Goal: Information Seeking & Learning: Check status

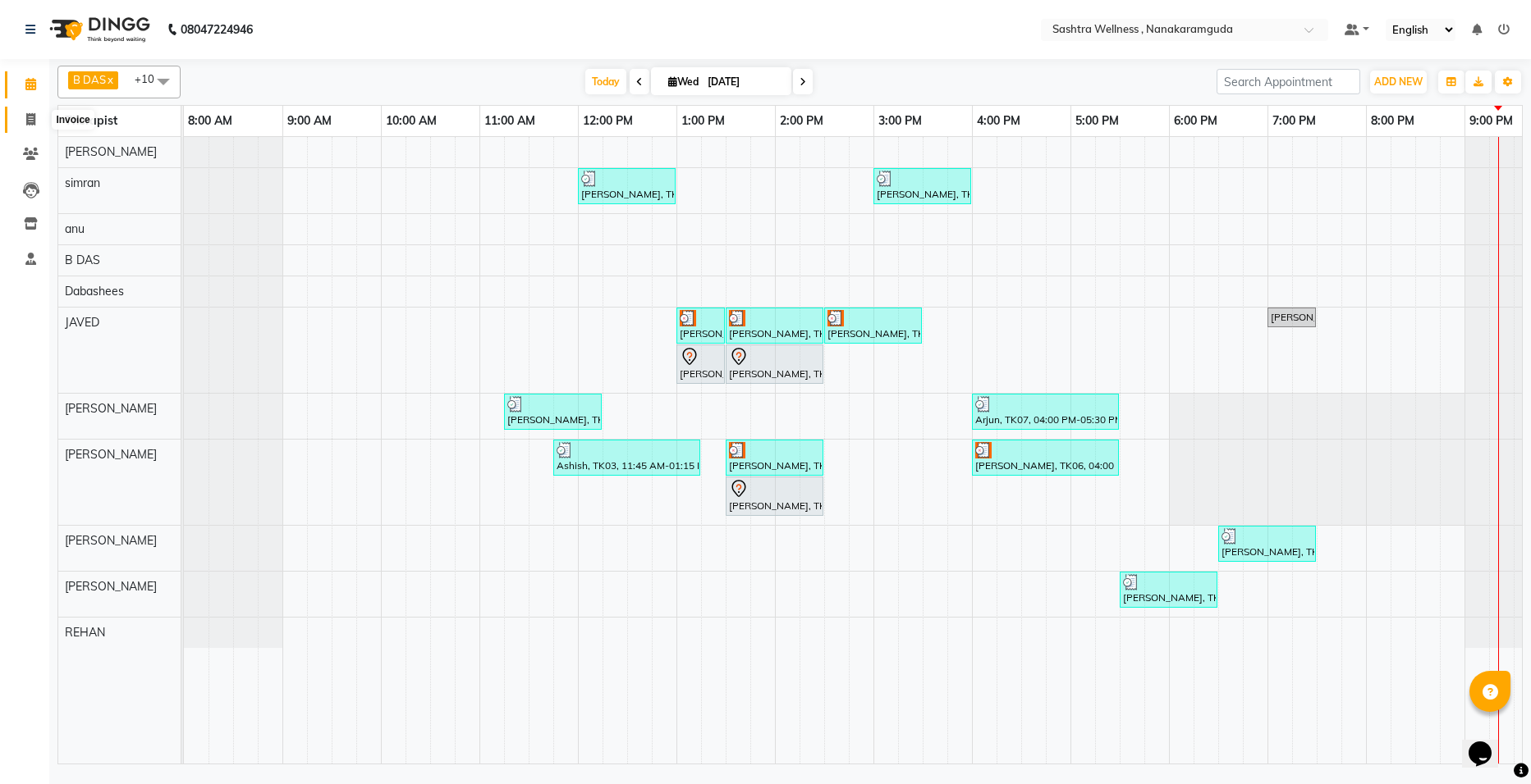
click at [21, 123] on span at bounding box center [31, 120] width 29 height 19
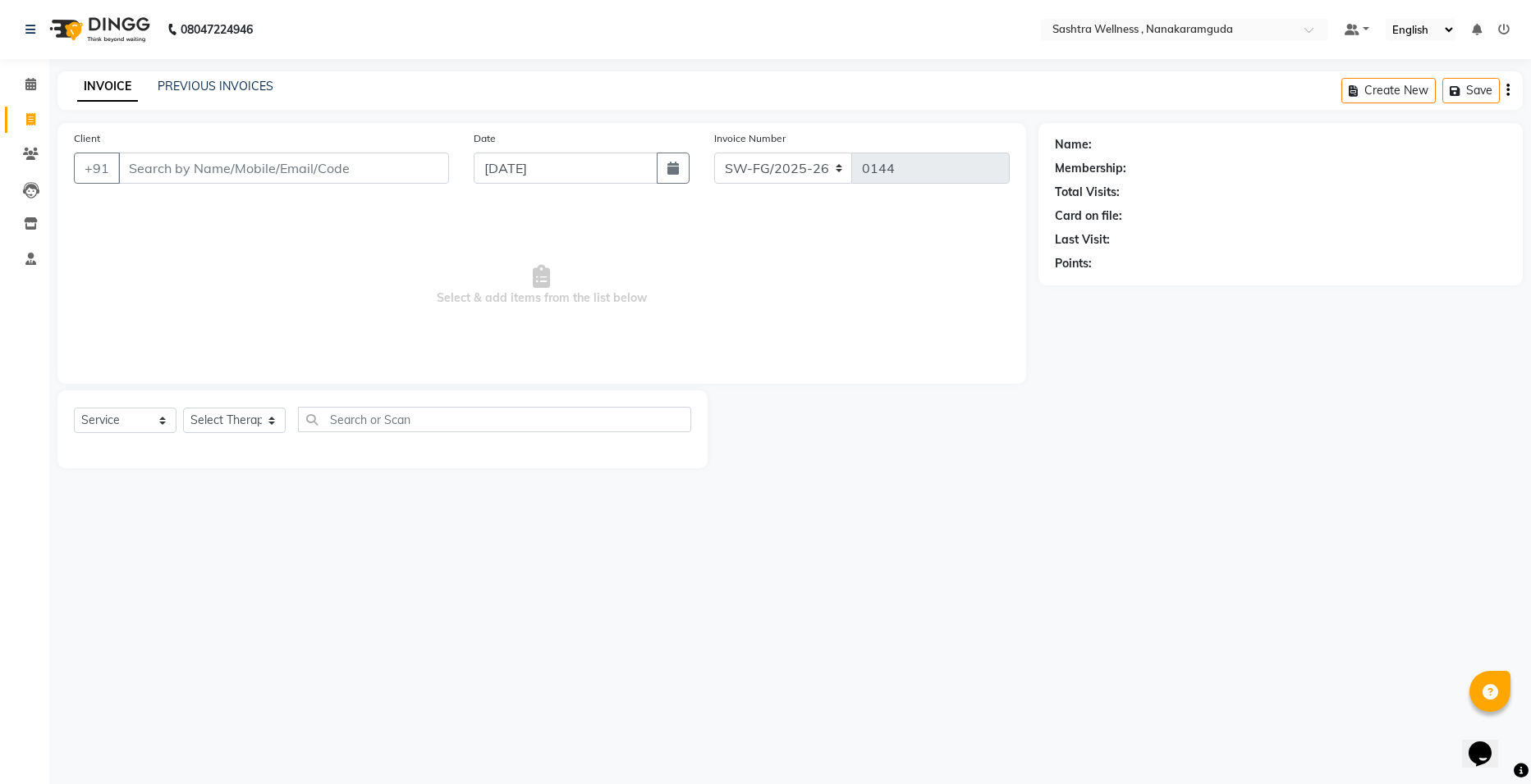
click at [205, 76] on div "INVOICE PREVIOUS INVOICES Create New Save" at bounding box center [790, 90] width 1465 height 39
select select "package"
select select "82473"
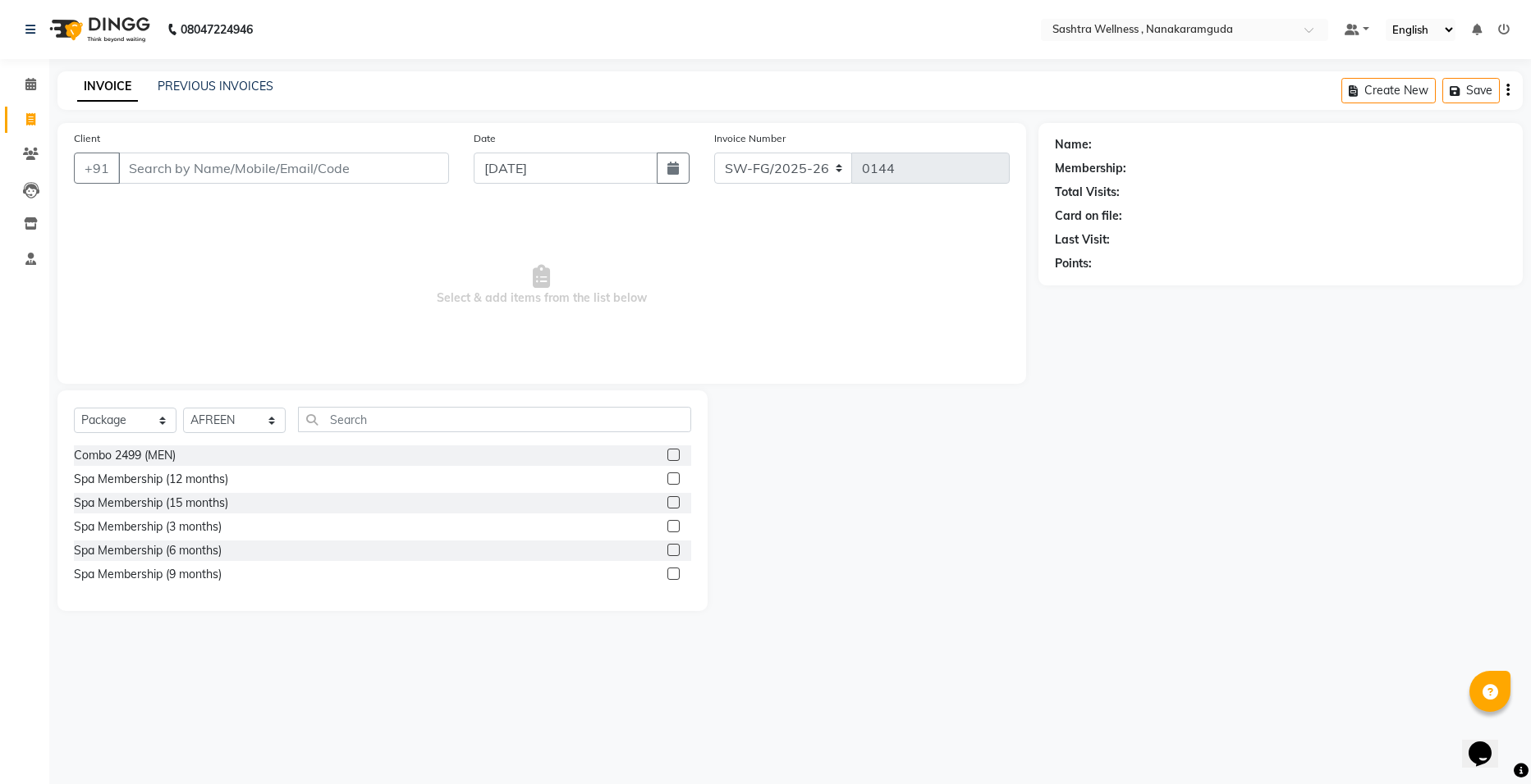
click at [233, 74] on div "INVOICE PREVIOUS INVOICES Create New Save" at bounding box center [790, 90] width 1465 height 39
click at [225, 71] on div "08047224946 Select Location × Sashtra Wellness , Nanakaramguda Default Panel My…" at bounding box center [765, 392] width 1531 height 784
click at [226, 72] on div "INVOICE PREVIOUS INVOICES Create New Save" at bounding box center [790, 90] width 1465 height 39
drag, startPoint x: 226, startPoint y: 72, endPoint x: 187, endPoint y: 87, distance: 41.8
click at [187, 87] on link "PREVIOUS INVOICES" at bounding box center [216, 86] width 116 height 15
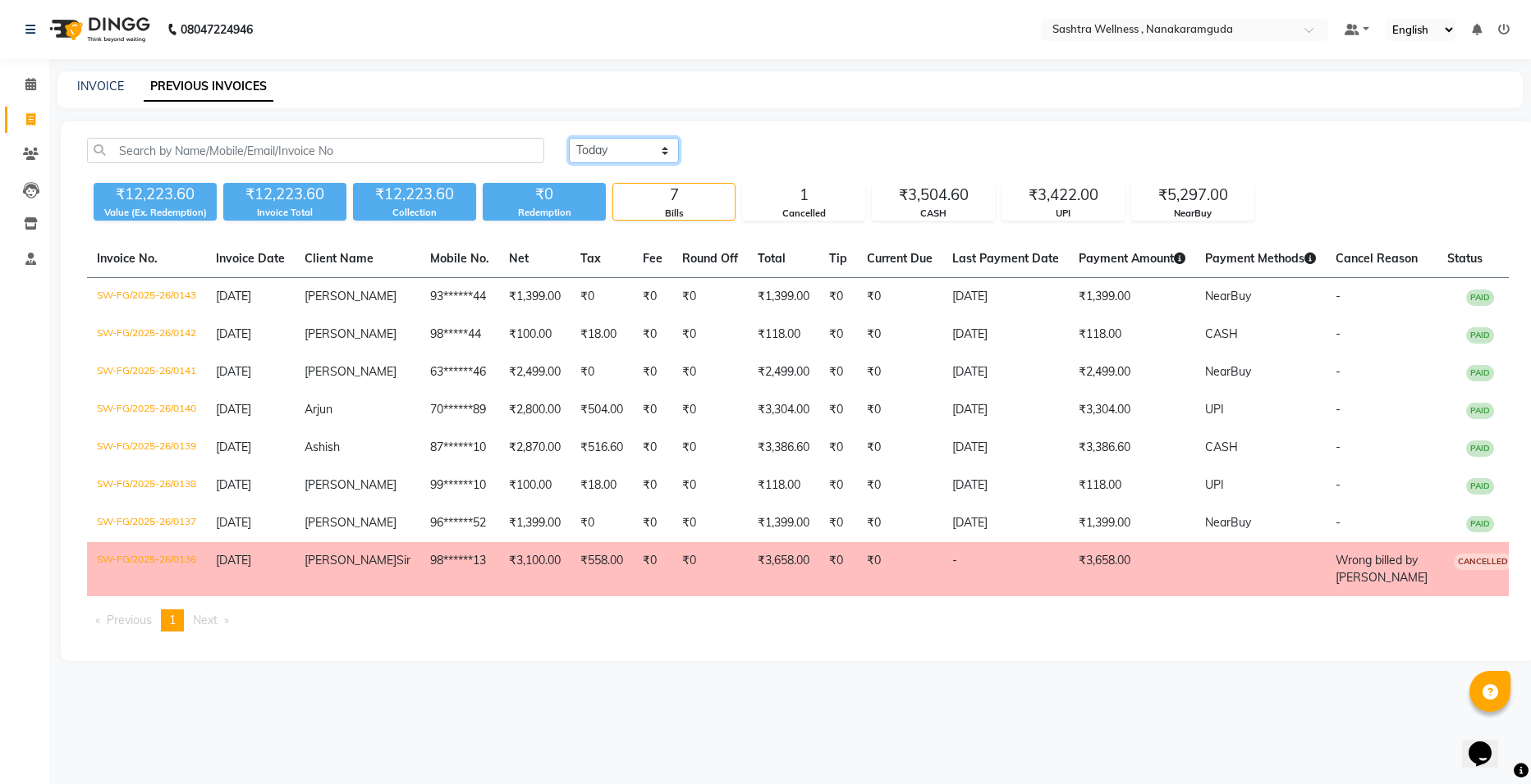
click at [662, 156] on select "[DATE] [DATE] Custom Range" at bounding box center [623, 150] width 110 height 25
select select "range"
click at [569, 138] on select "[DATE] [DATE] Custom Range" at bounding box center [623, 150] width 110 height 25
click at [776, 146] on input "[DATE]" at bounding box center [757, 151] width 115 height 23
select select "9"
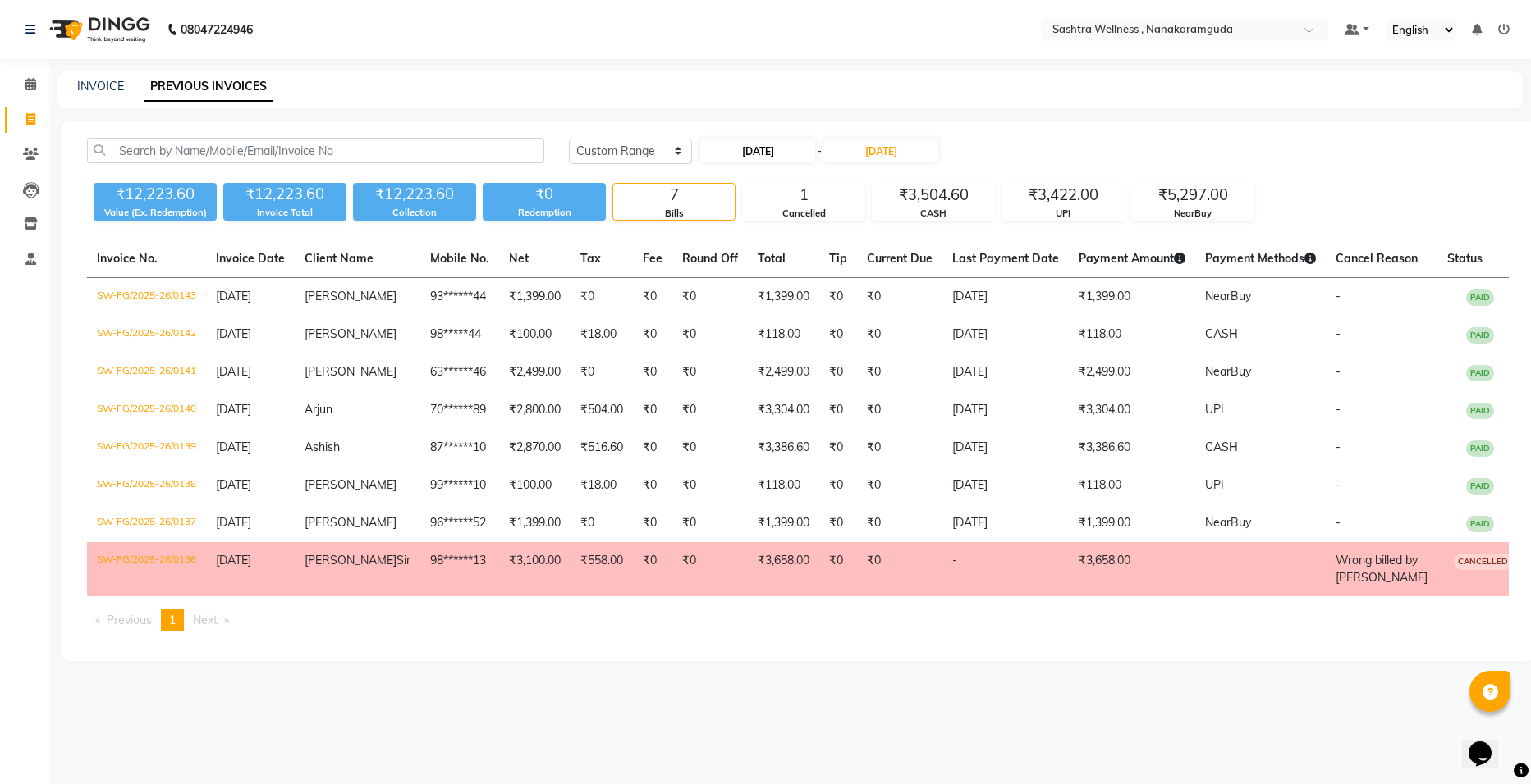
select select "2025"
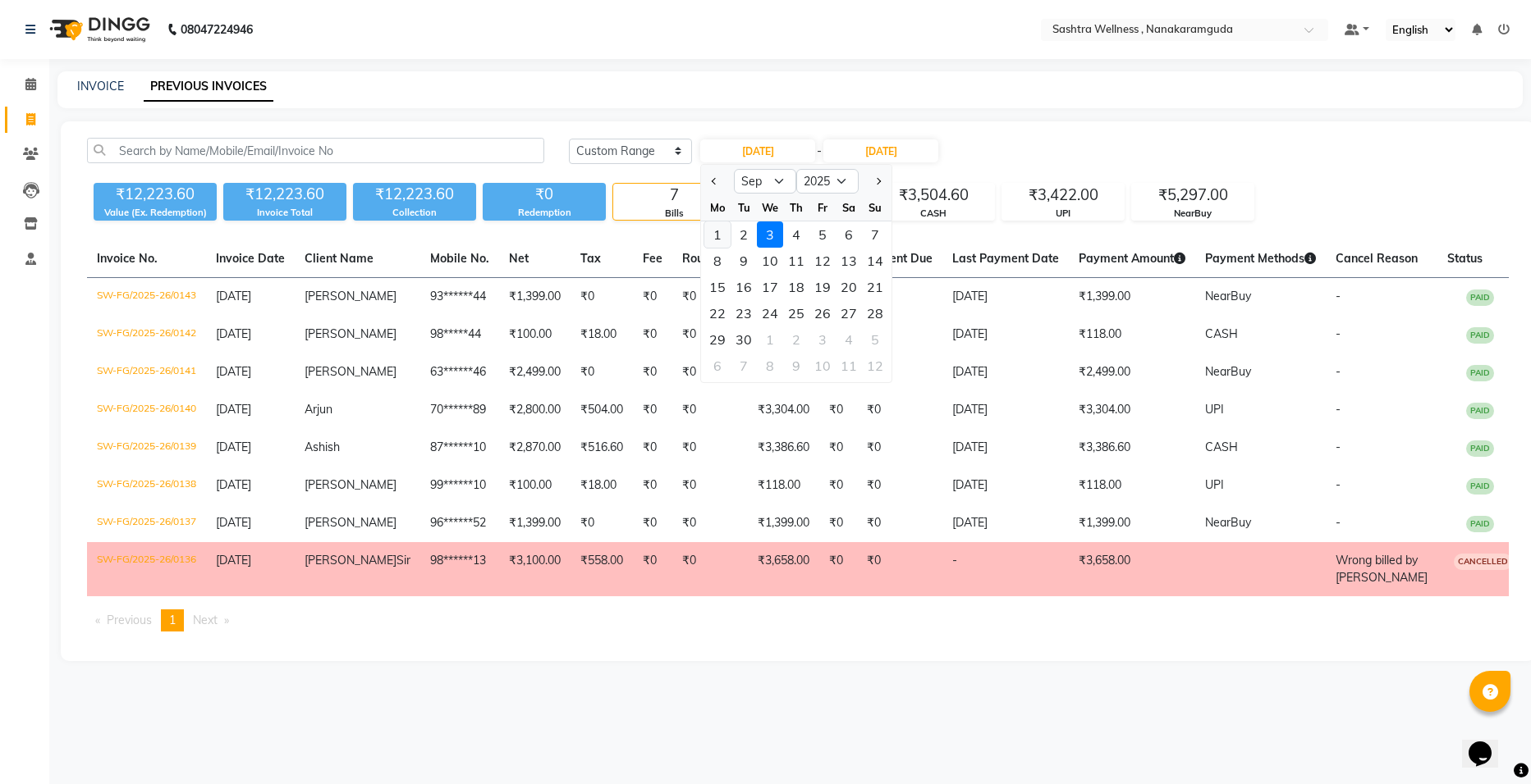
click at [712, 238] on div "1" at bounding box center [718, 235] width 26 height 26
type input "01-09-2025"
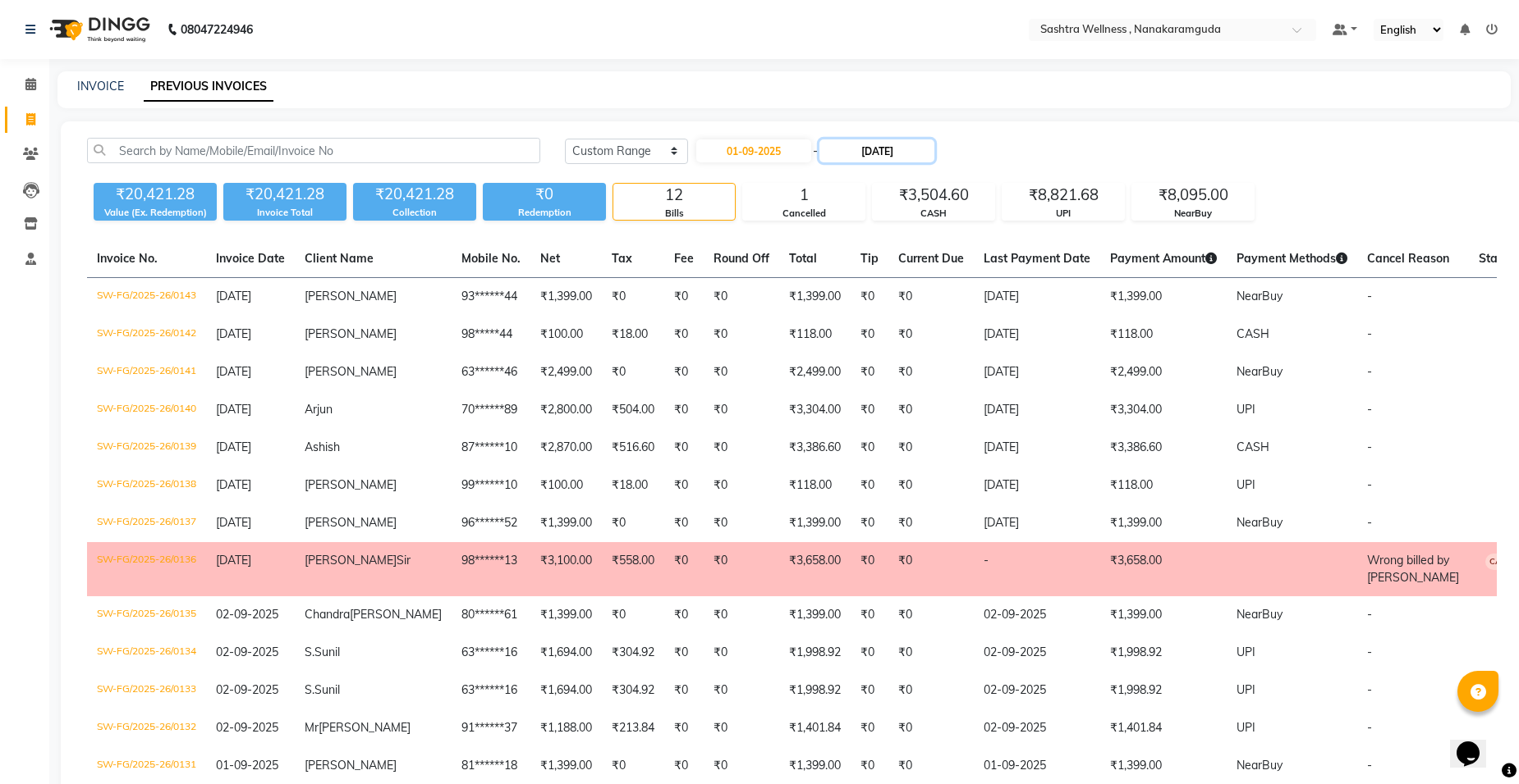
click at [911, 154] on input "[DATE]" at bounding box center [877, 151] width 115 height 23
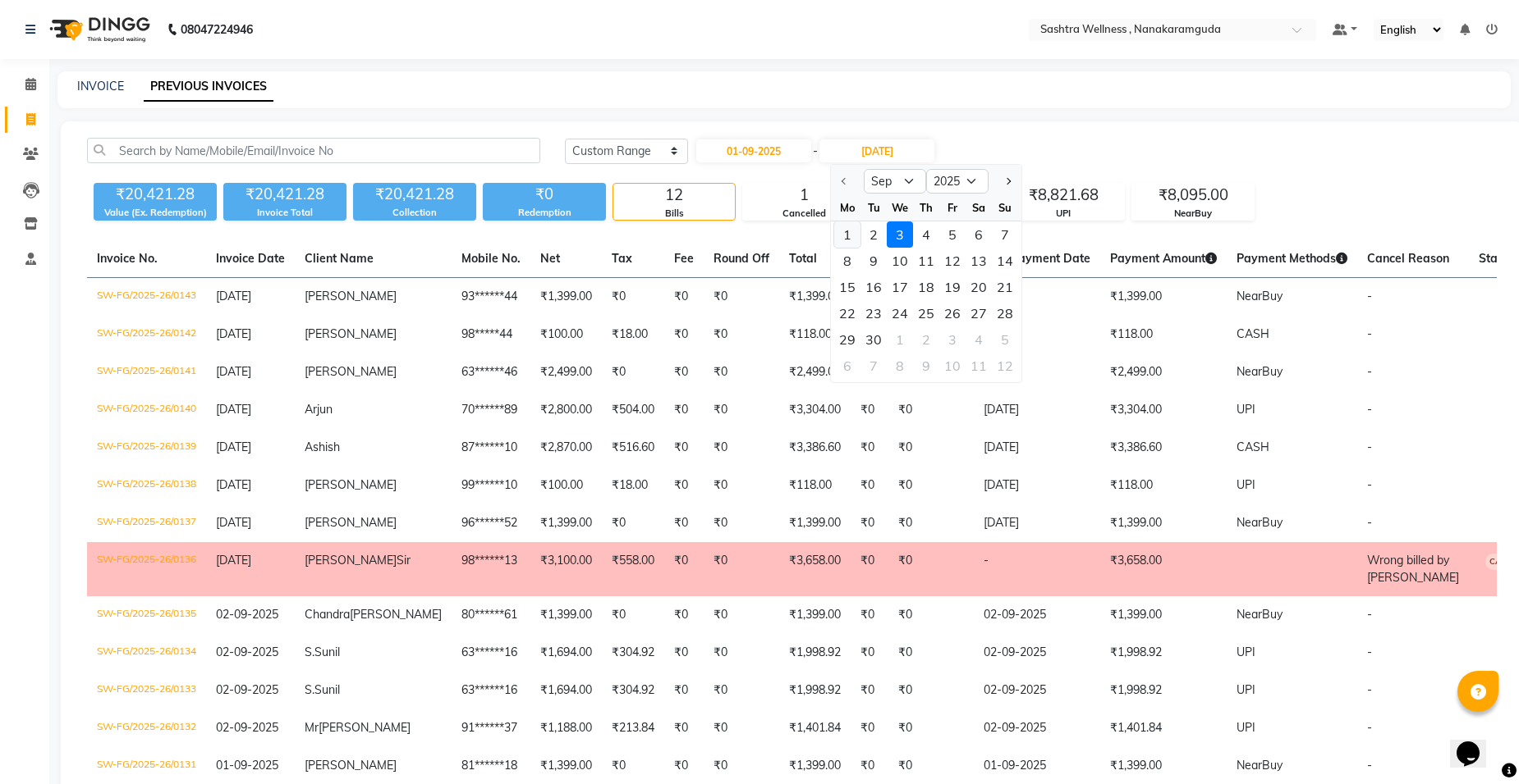
click at [843, 237] on div "1" at bounding box center [848, 235] width 26 height 26
type input "01-09-2025"
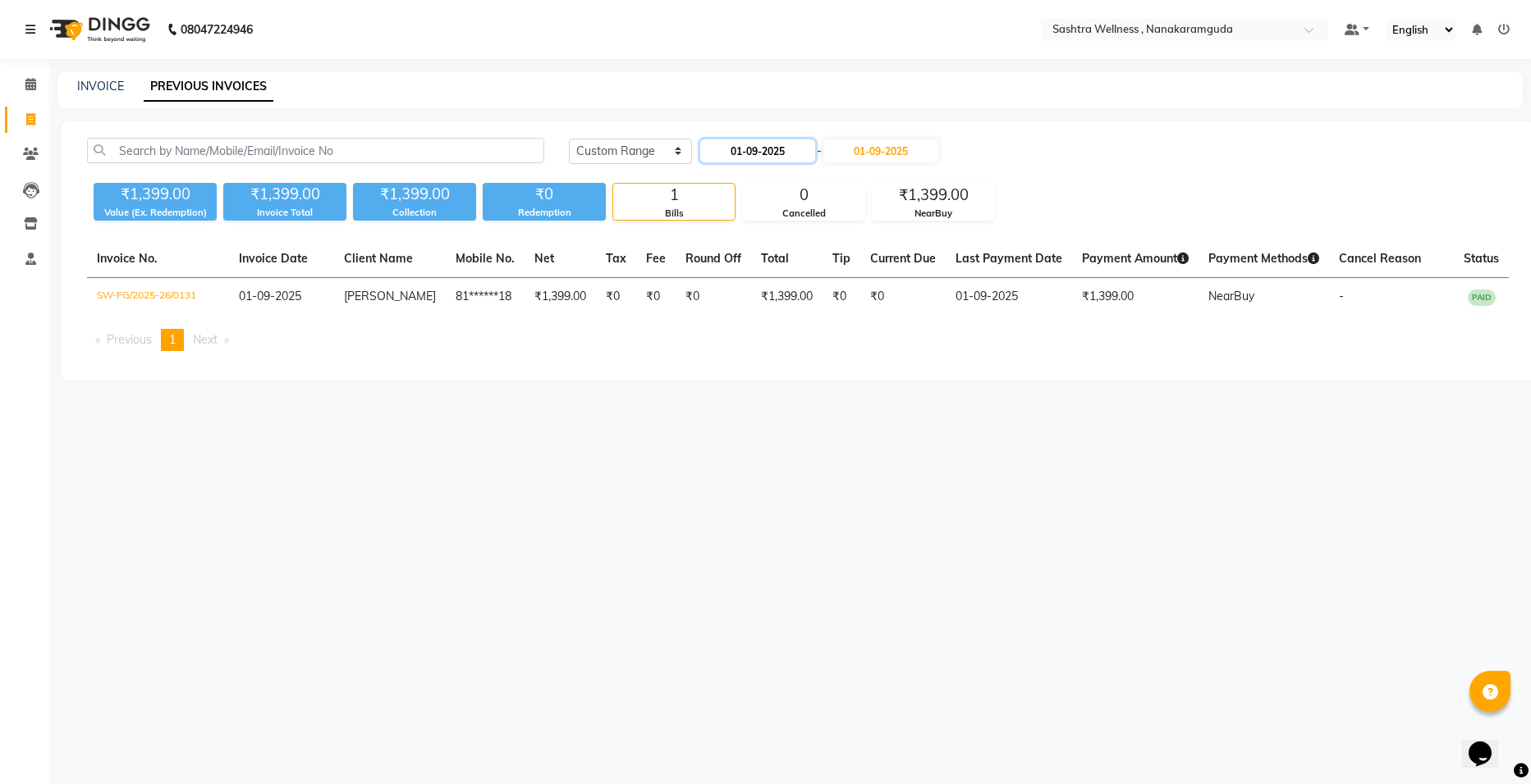
click at [781, 159] on input "01-09-2025" at bounding box center [757, 151] width 115 height 23
select select "9"
select select "2025"
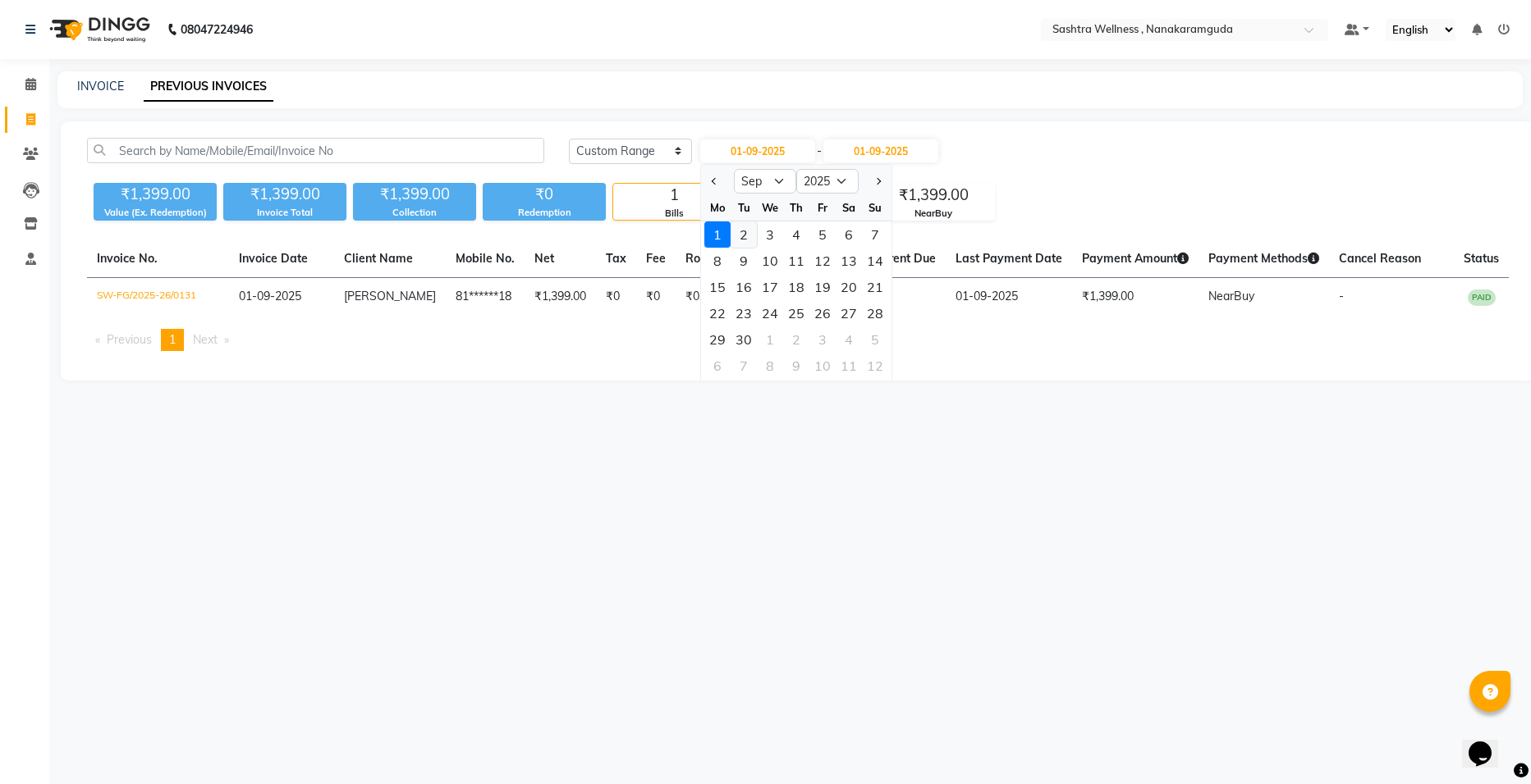
click at [748, 229] on div "2" at bounding box center [744, 235] width 26 height 26
type input "02-09-2025"
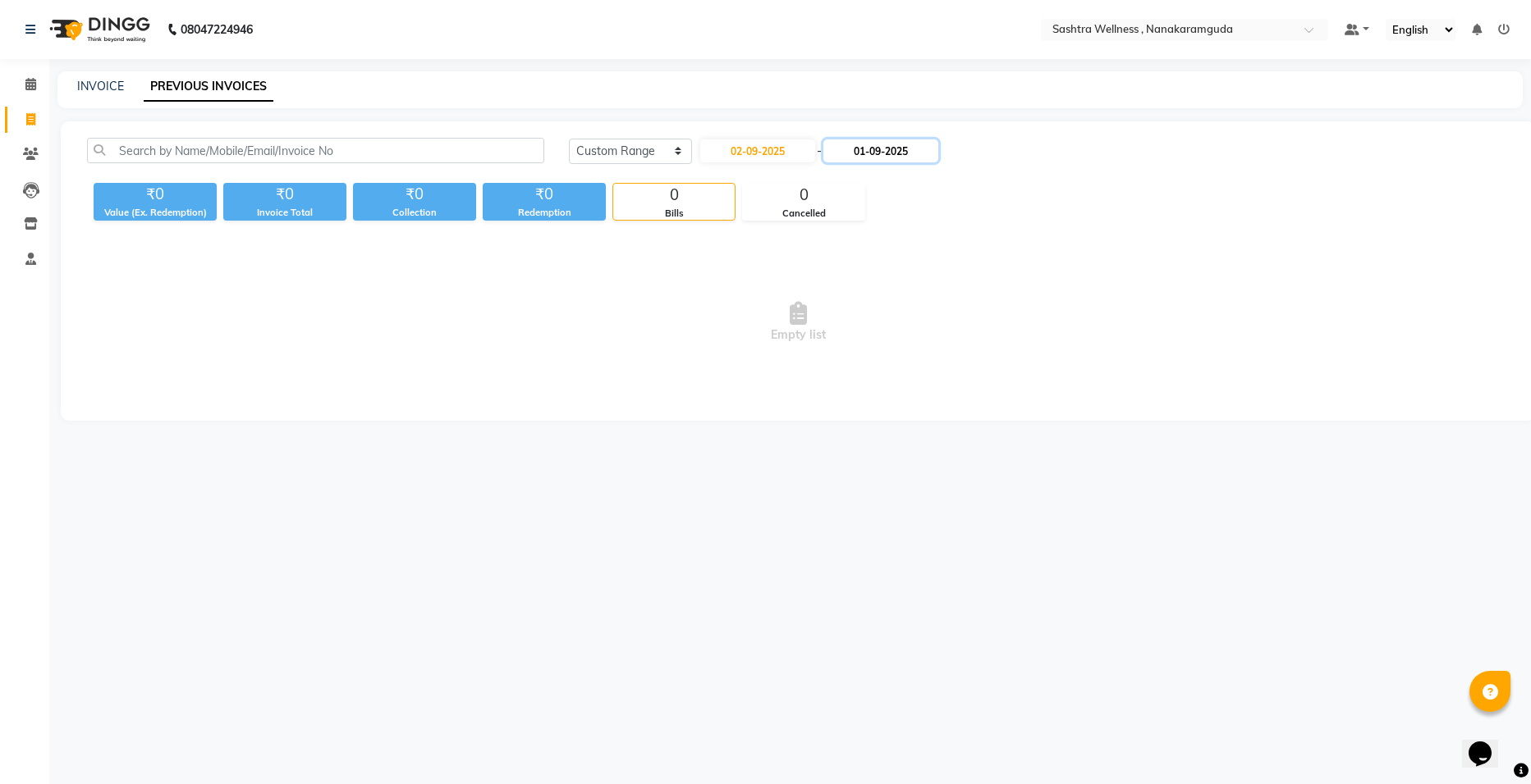
click at [897, 150] on input "01-09-2025" at bounding box center [880, 151] width 115 height 23
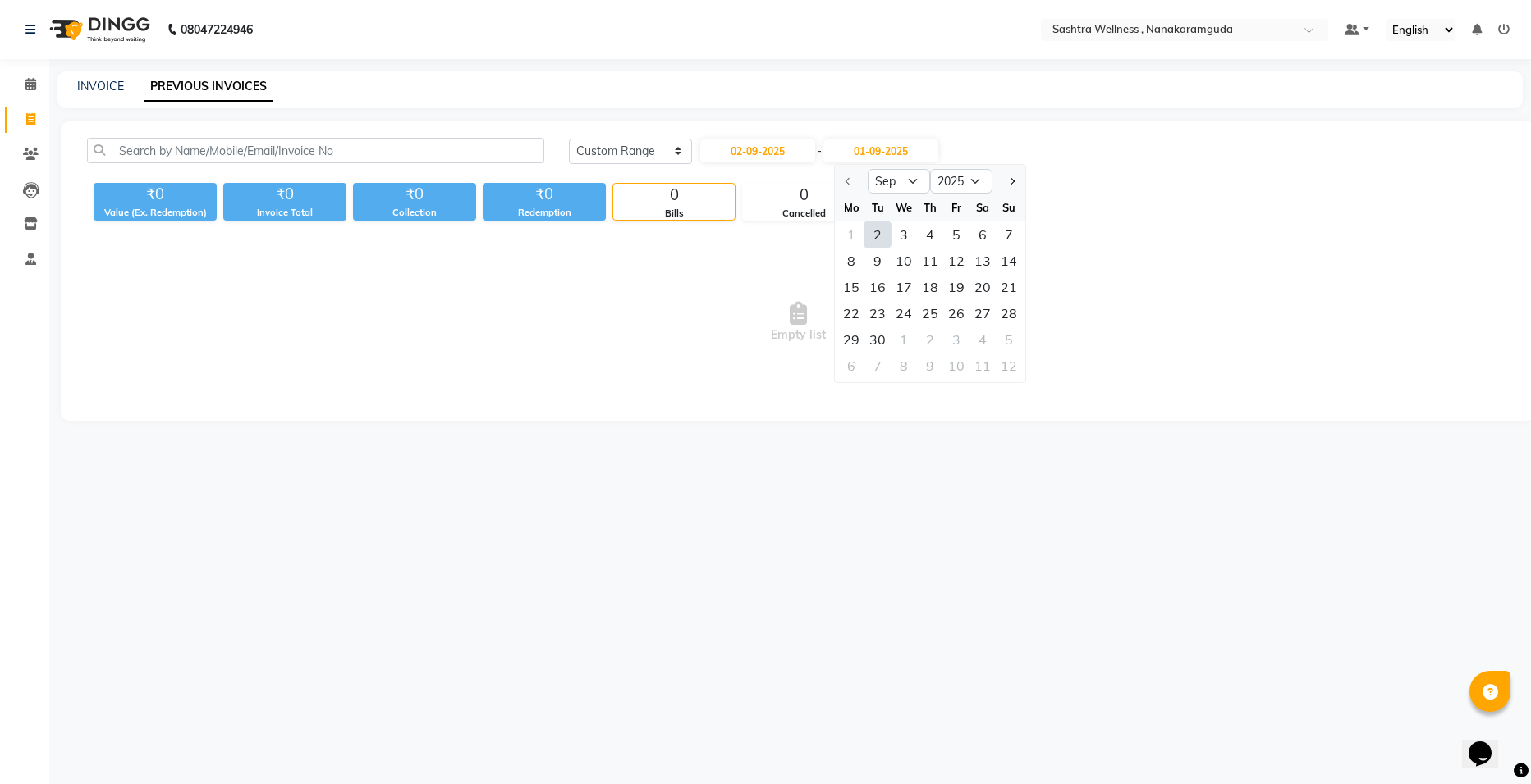
click at [875, 232] on div "2" at bounding box center [877, 235] width 26 height 26
type input "02-09-2025"
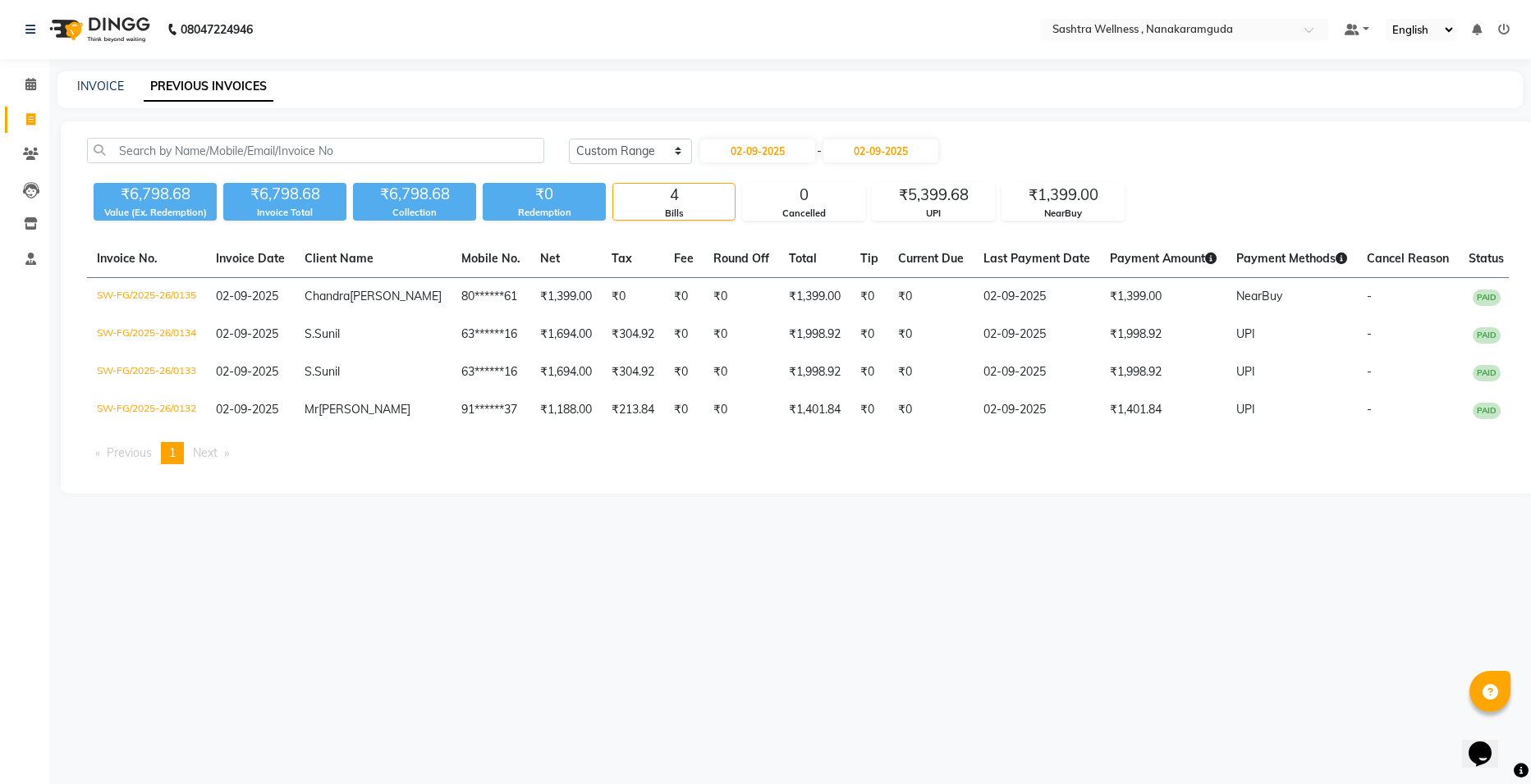
click at [234, 464] on li "Next page" at bounding box center [211, 453] width 53 height 22
click at [227, 464] on li "Next page" at bounding box center [211, 453] width 53 height 22
click at [97, 464] on li "Previous page" at bounding box center [123, 453] width 73 height 22
click at [770, 152] on input "02-09-2025" at bounding box center [757, 151] width 115 height 23
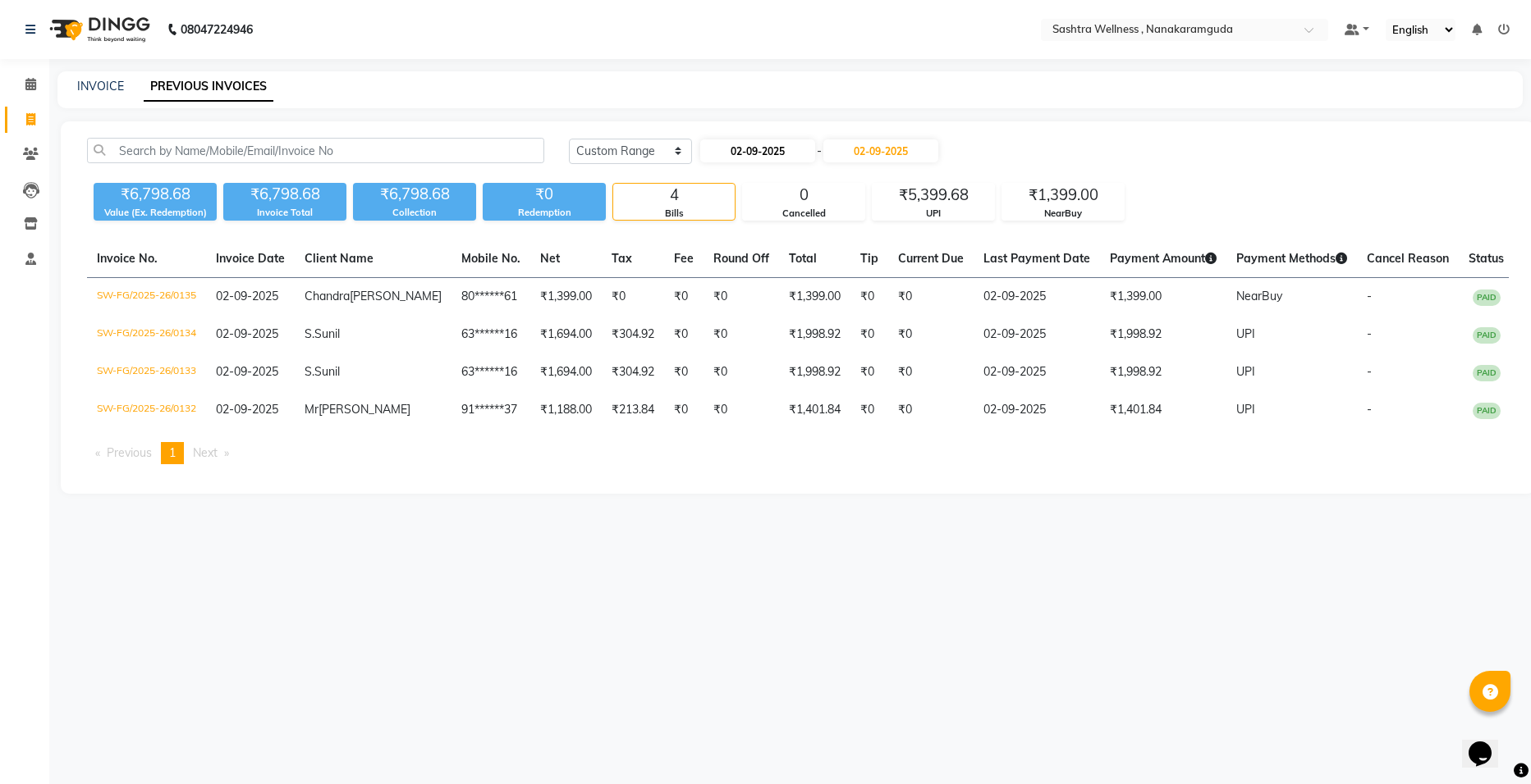
select select "9"
select select "2025"
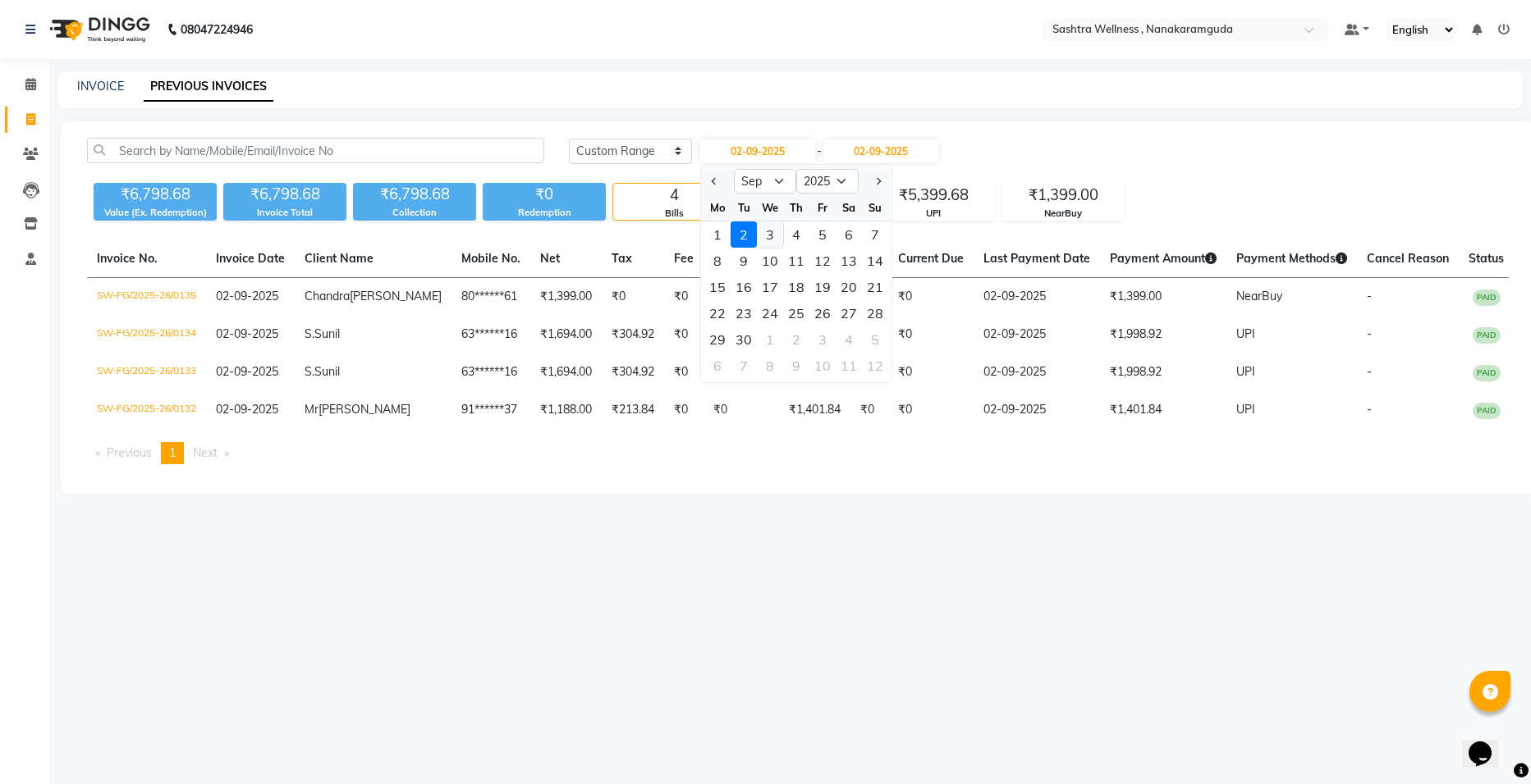
click at [772, 244] on div "3" at bounding box center [770, 235] width 26 height 26
type input "[DATE]"
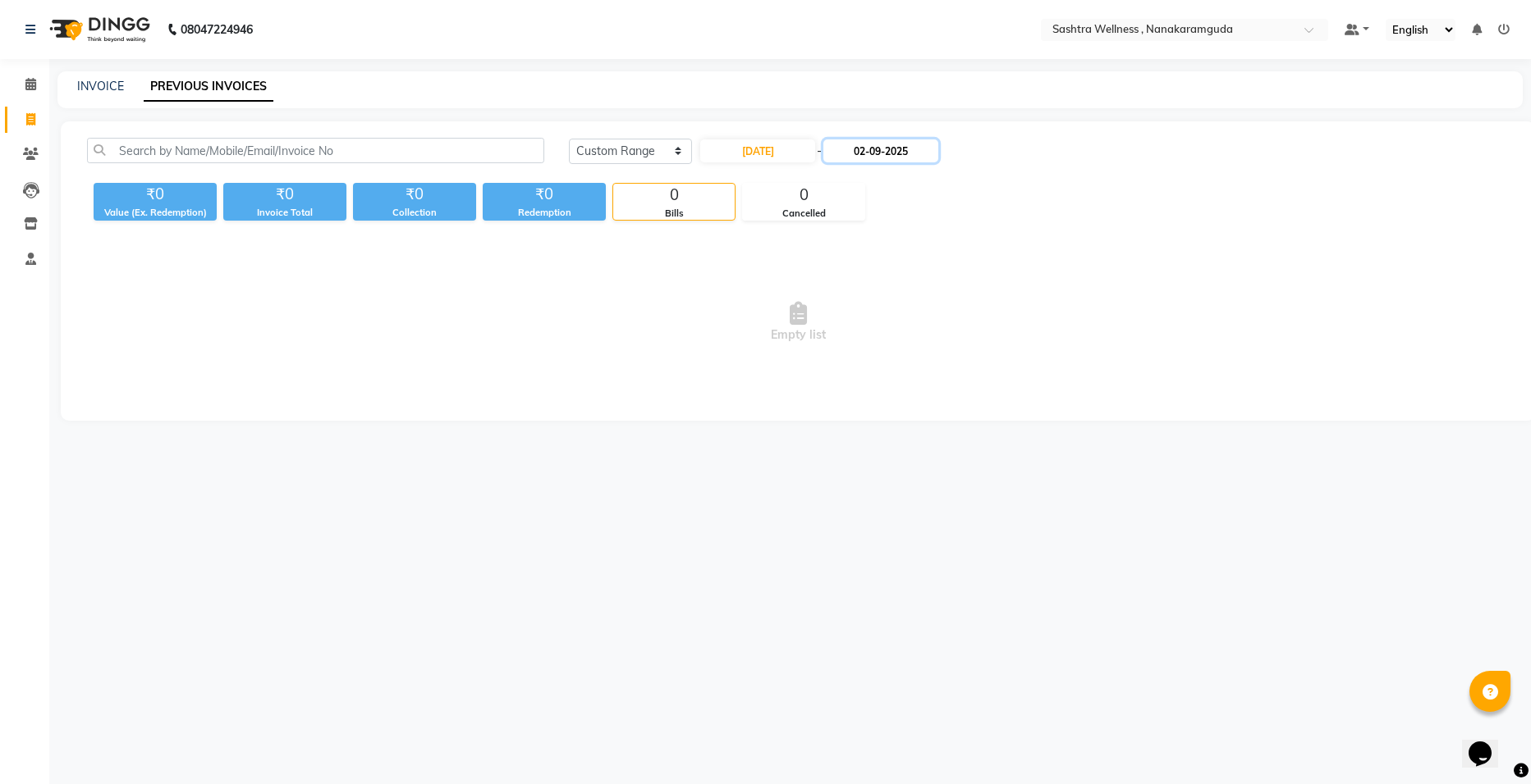
click at [920, 159] on input "02-09-2025" at bounding box center [880, 151] width 115 height 23
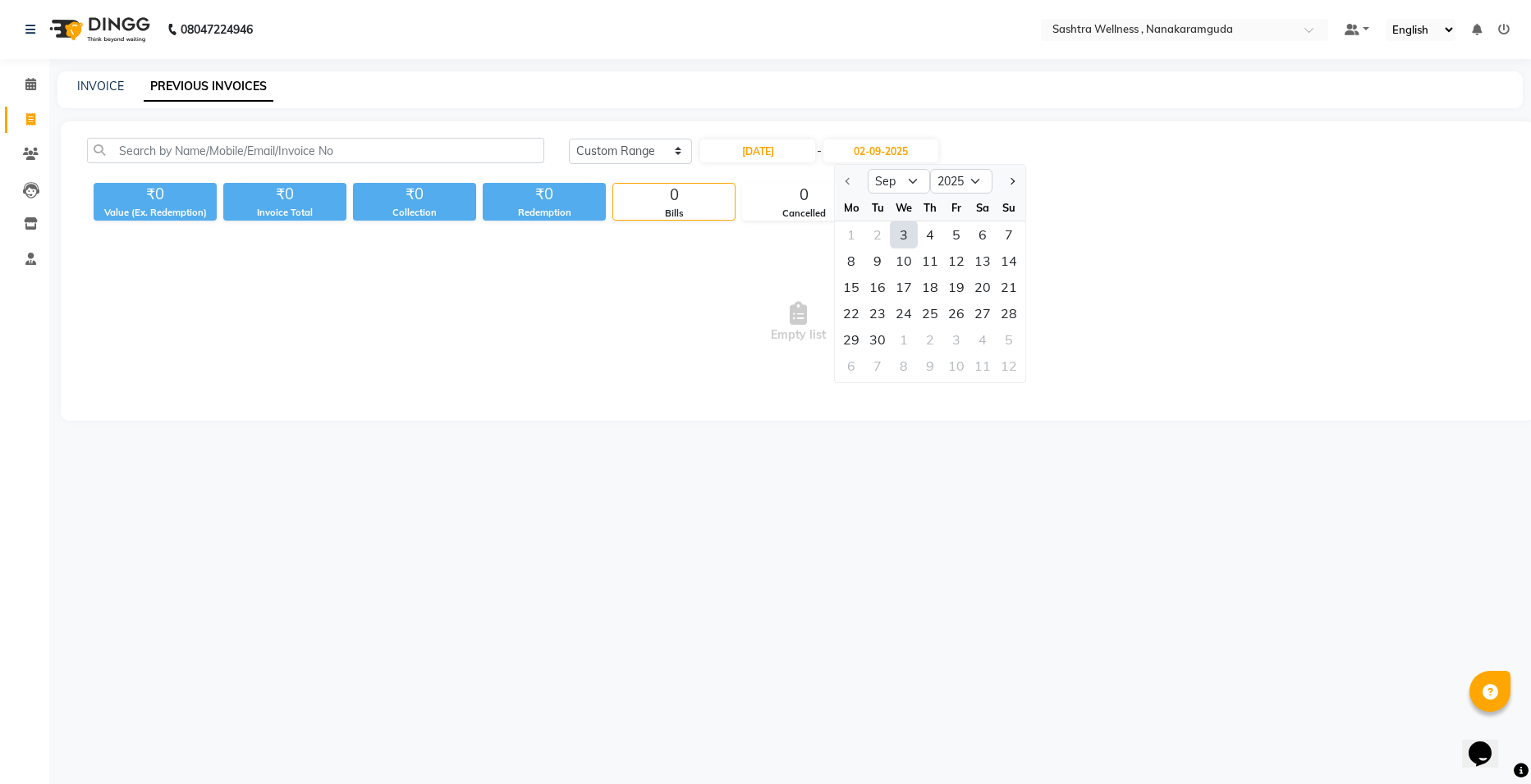
click at [897, 232] on div "3" at bounding box center [904, 235] width 26 height 26
type input "[DATE]"
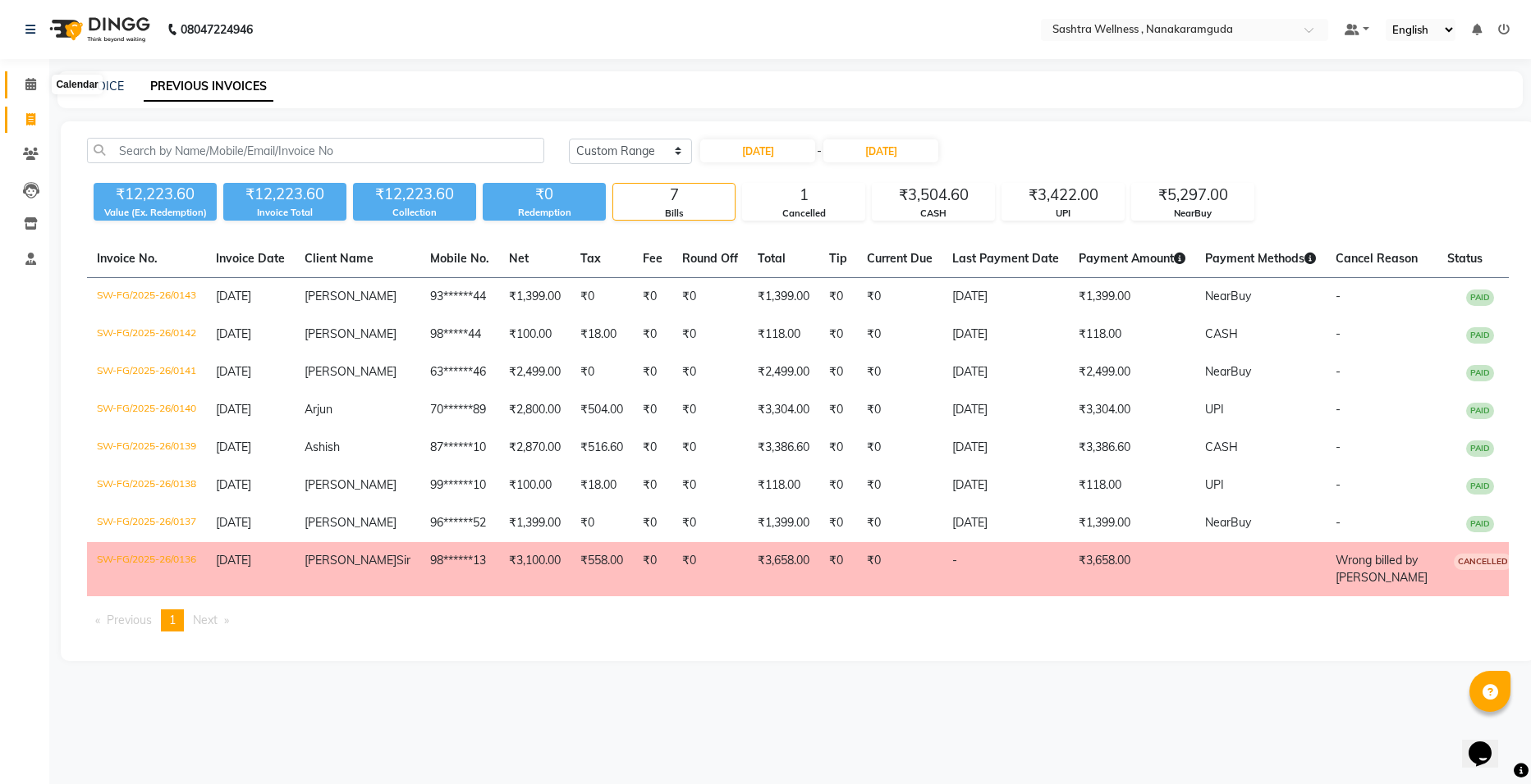
click at [32, 84] on icon at bounding box center [31, 84] width 11 height 12
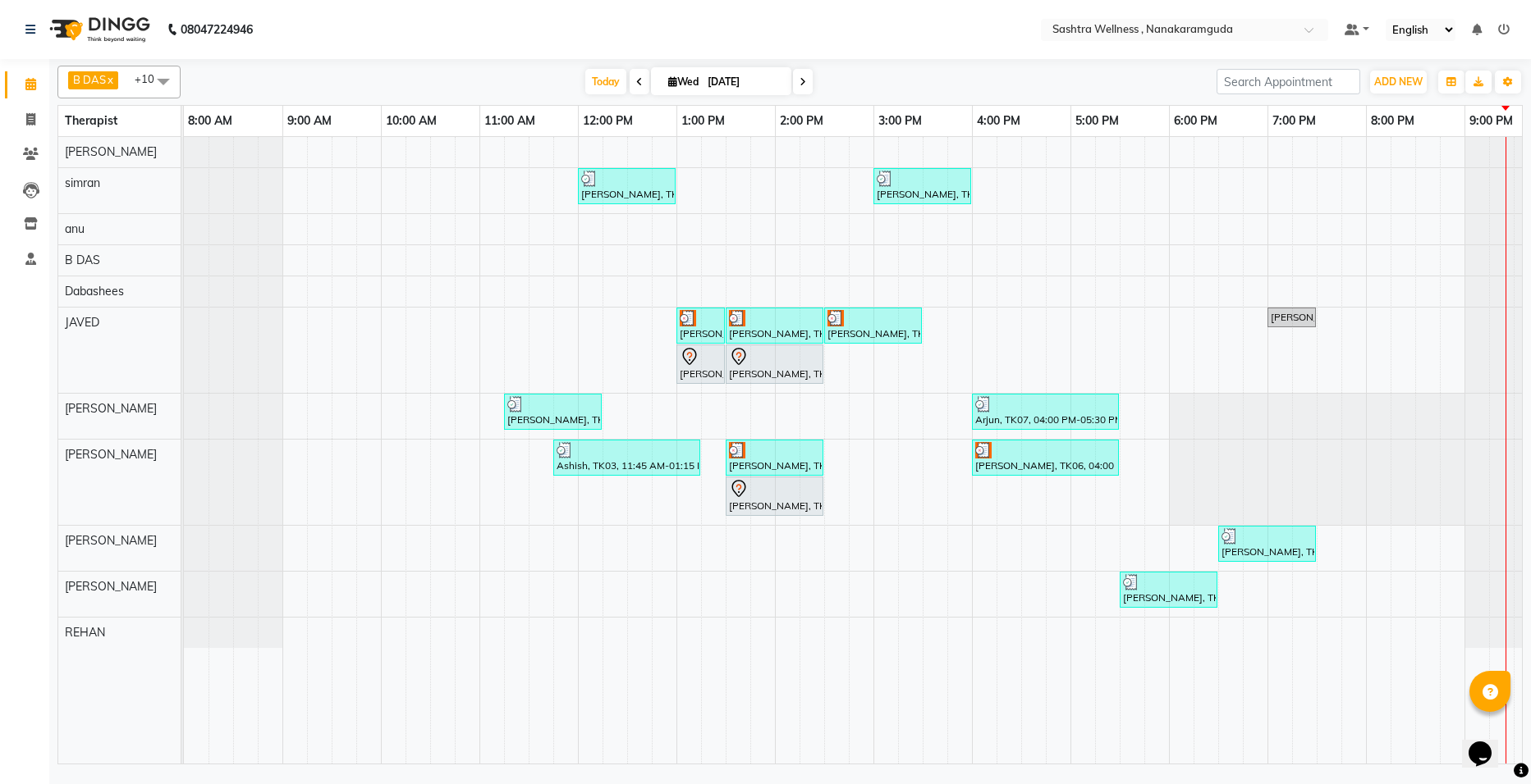
click at [796, 87] on span at bounding box center [803, 81] width 19 height 25
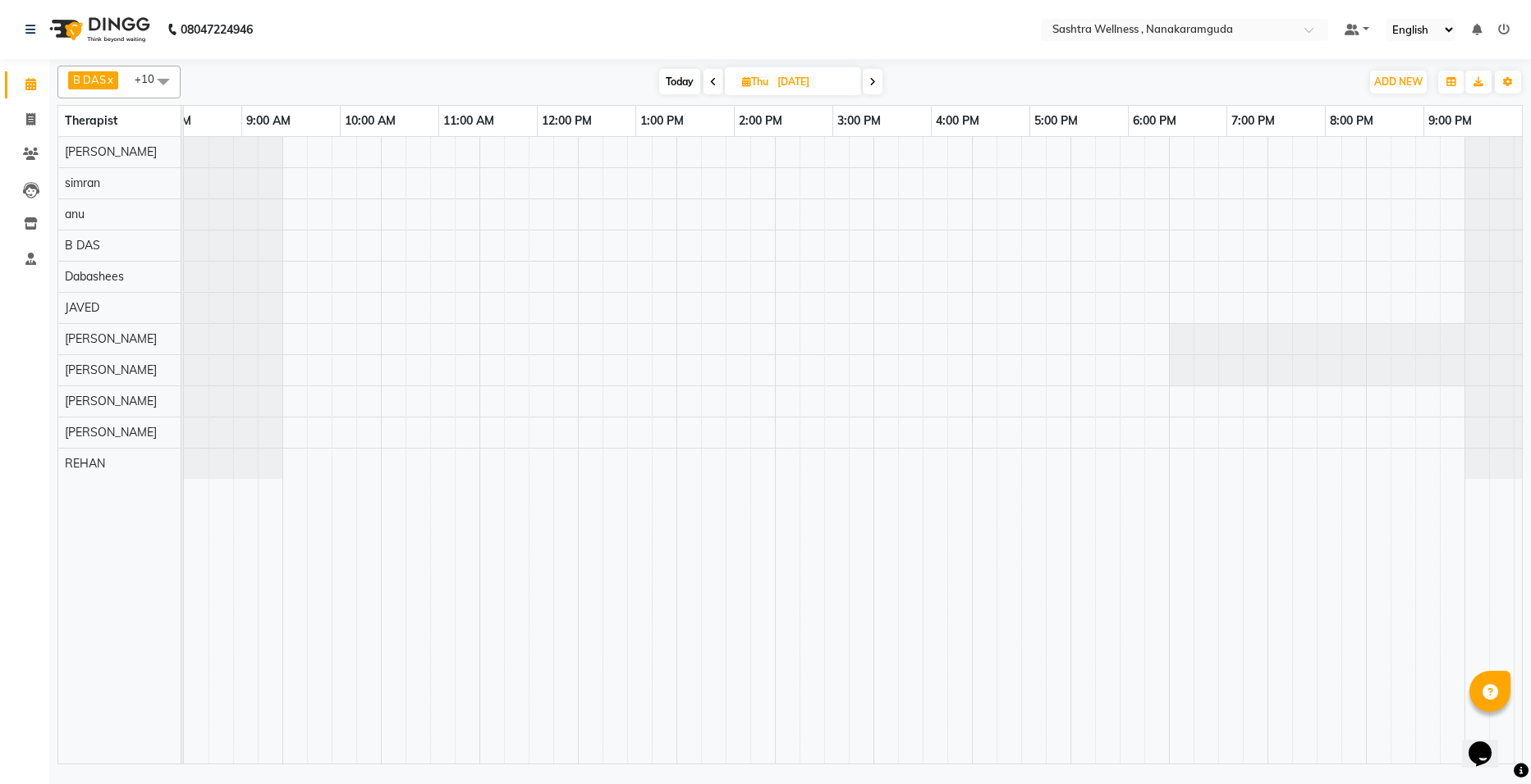
scroll to position [0, 41]
click at [707, 81] on span at bounding box center [713, 81] width 19 height 25
type input "[DATE]"
